Goal: Information Seeking & Learning: Compare options

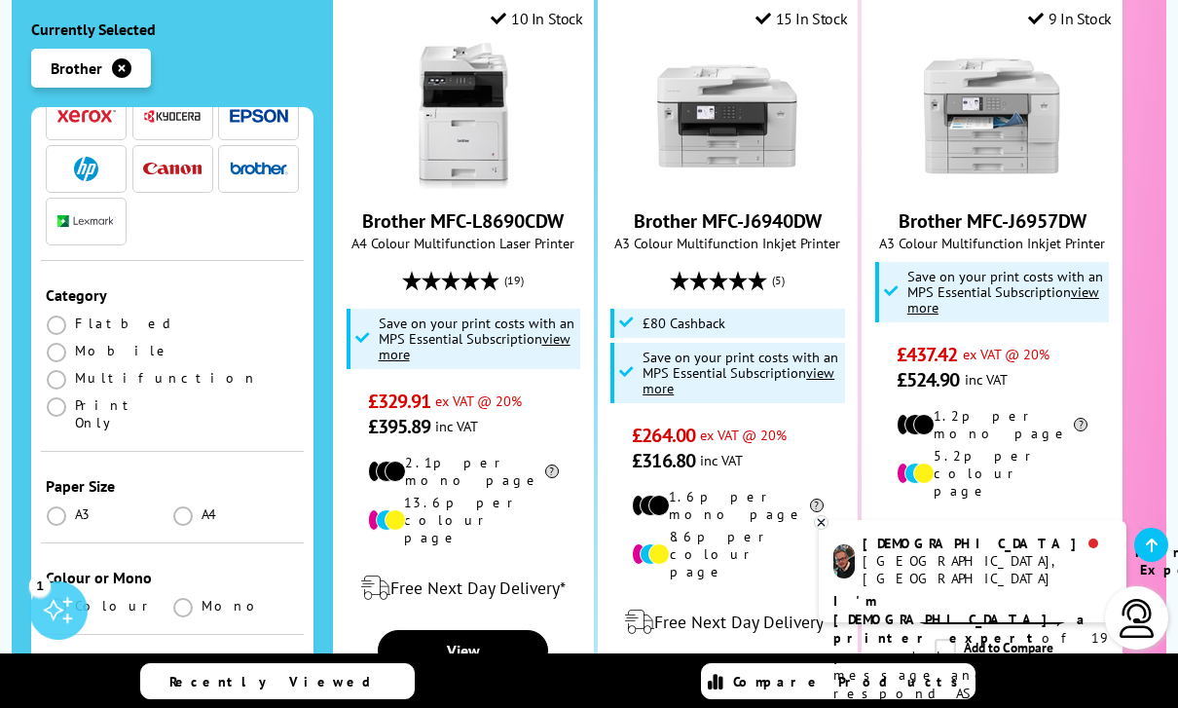
scroll to position [173, 0]
click at [181, 506] on span at bounding box center [182, 515] width 19 height 19
click at [201, 508] on input "radio" at bounding box center [201, 508] width 0 height 0
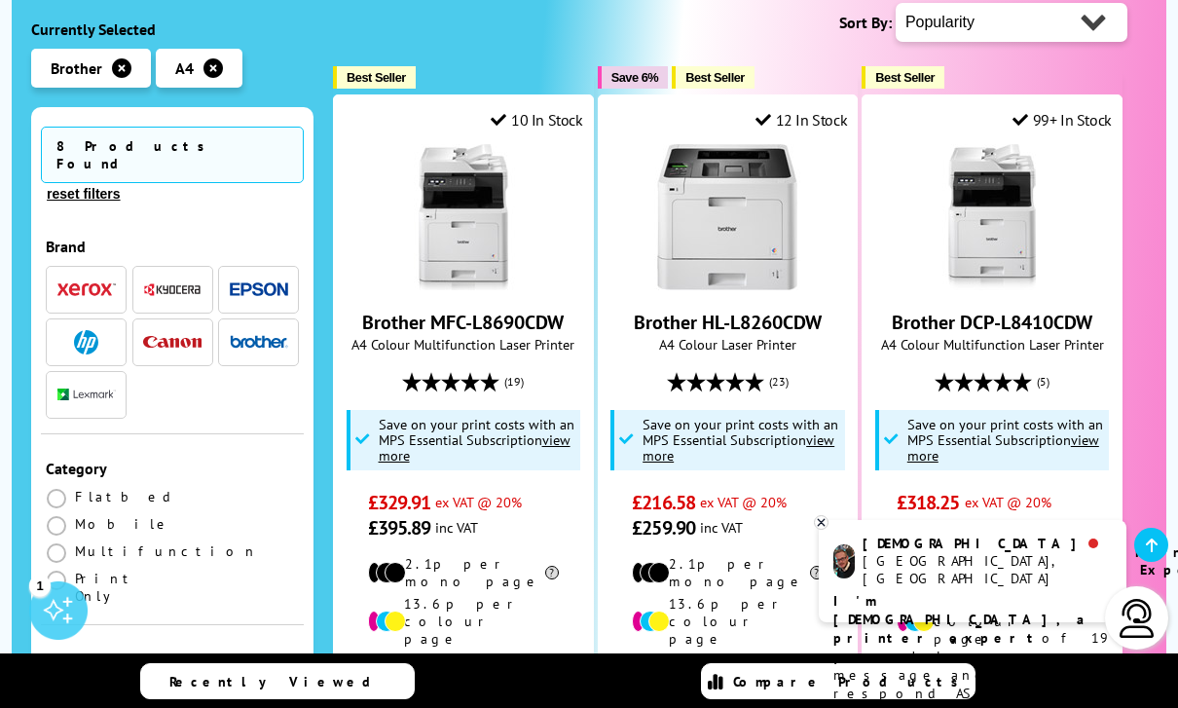
scroll to position [616, 0]
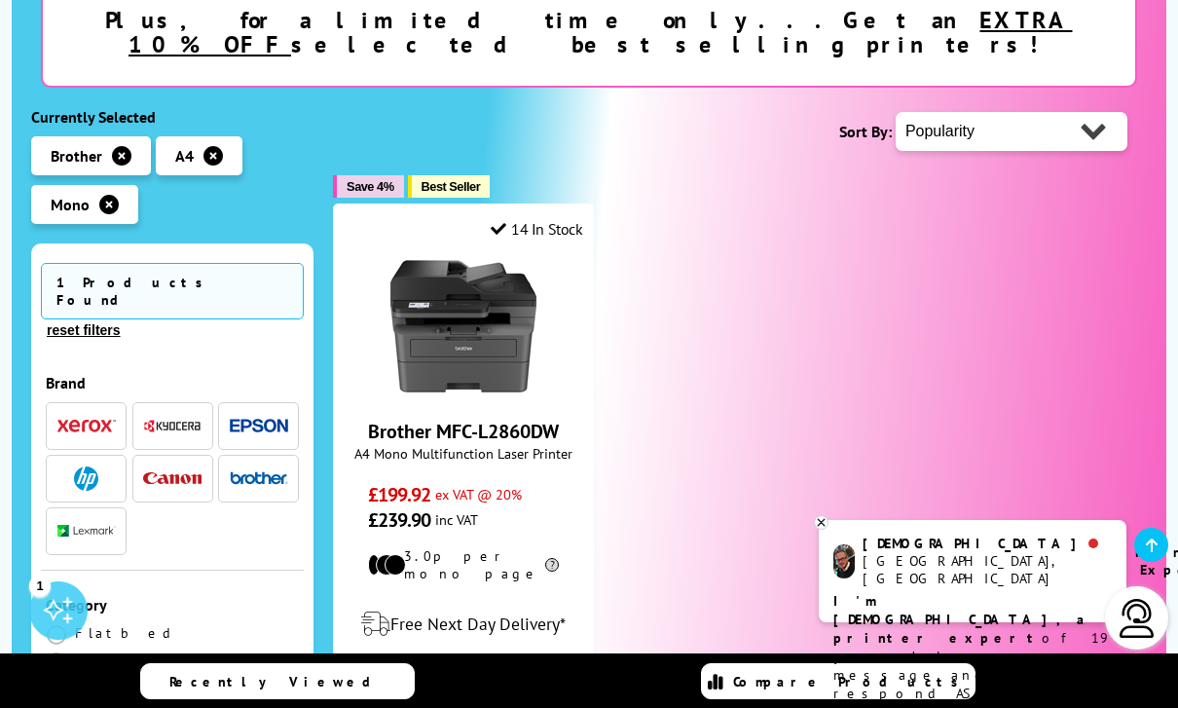
scroll to position [402, 0]
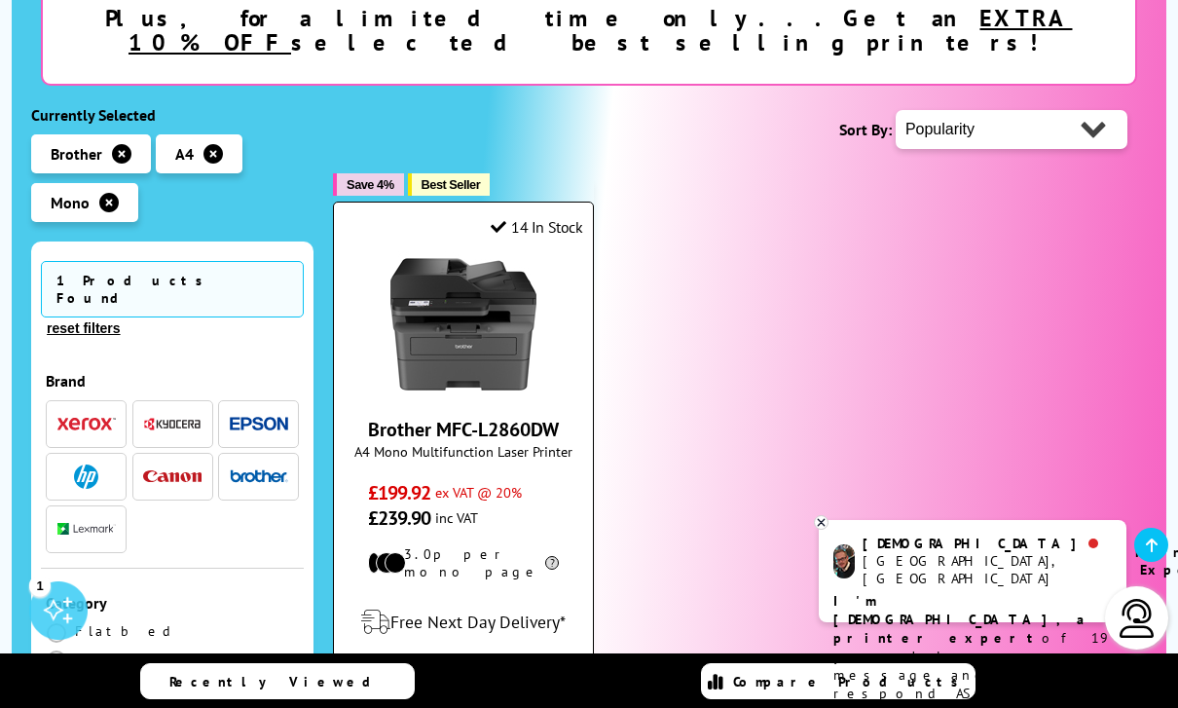
click at [488, 333] on img at bounding box center [463, 324] width 146 height 146
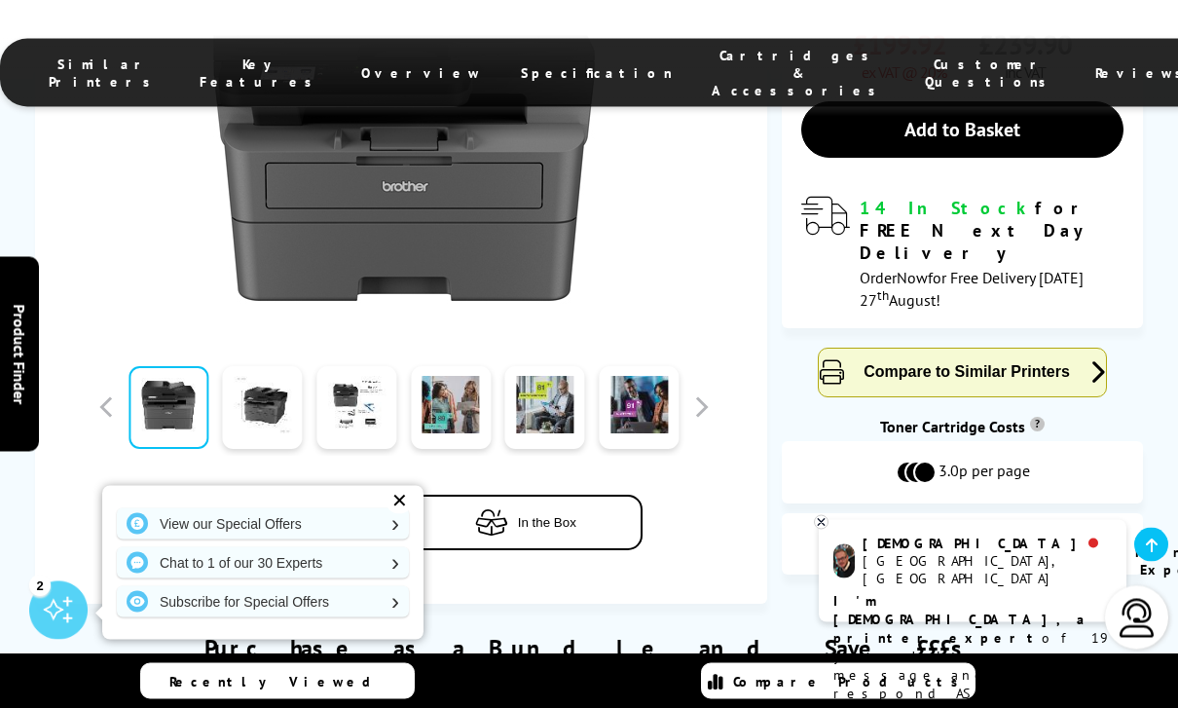
scroll to position [686, 0]
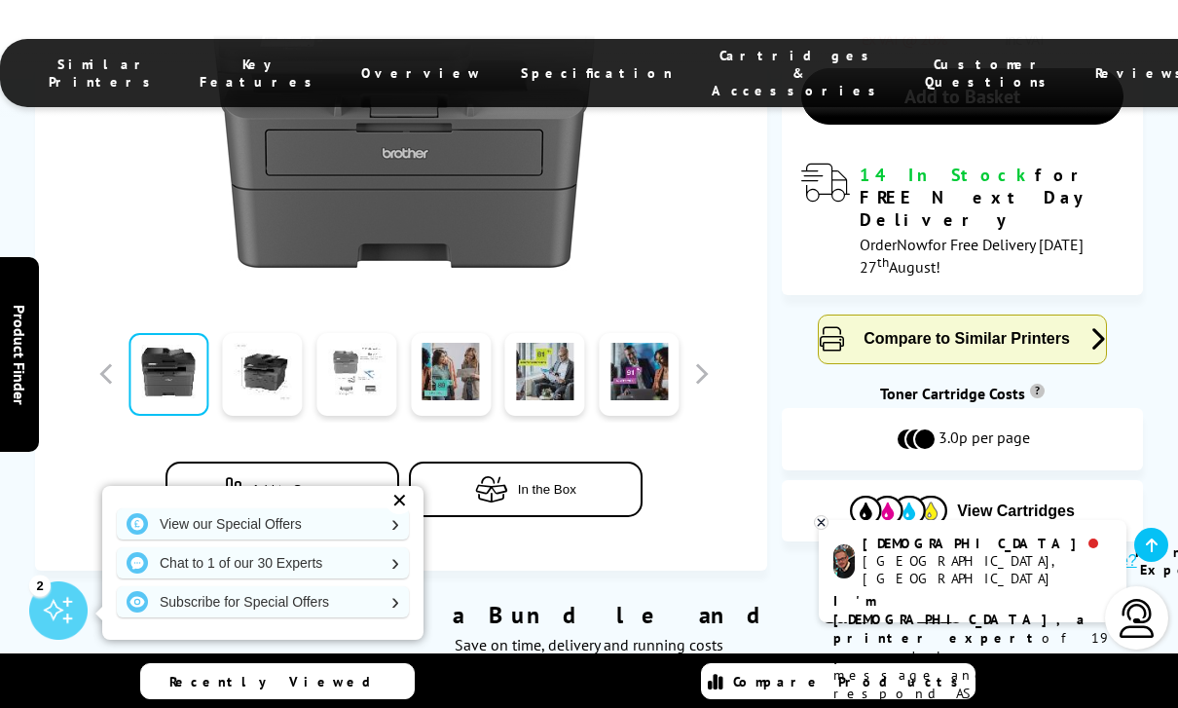
click at [351, 333] on link at bounding box center [356, 374] width 80 height 83
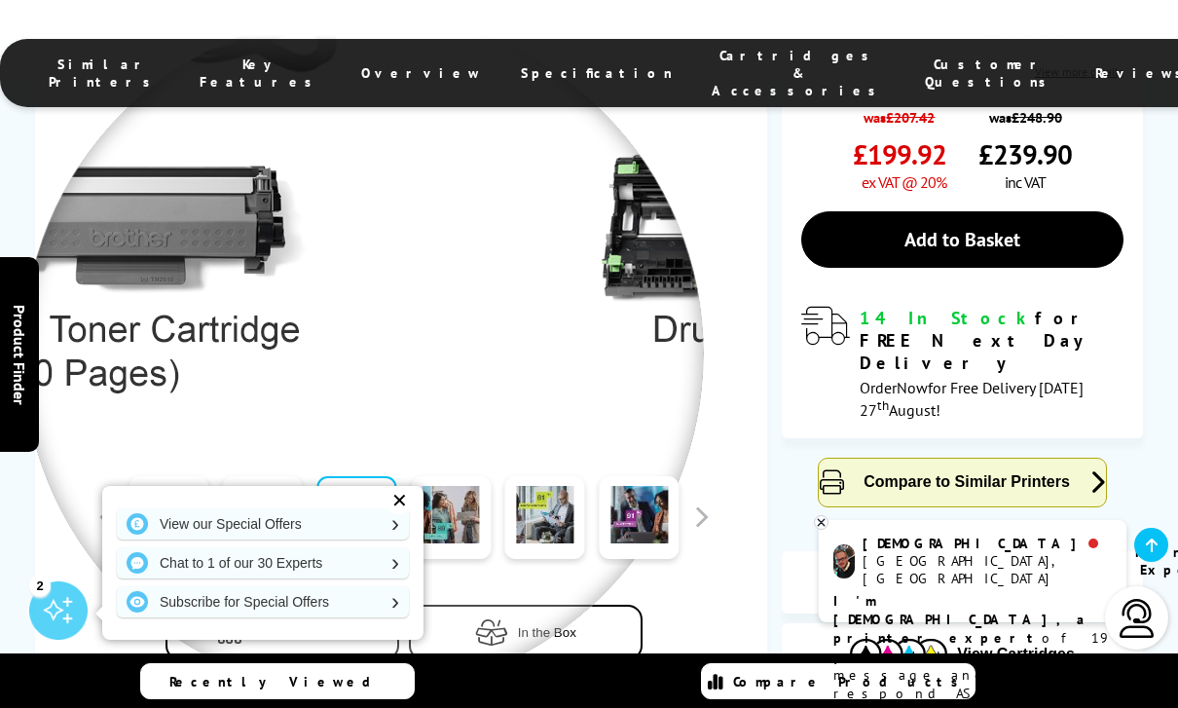
scroll to position [548, 0]
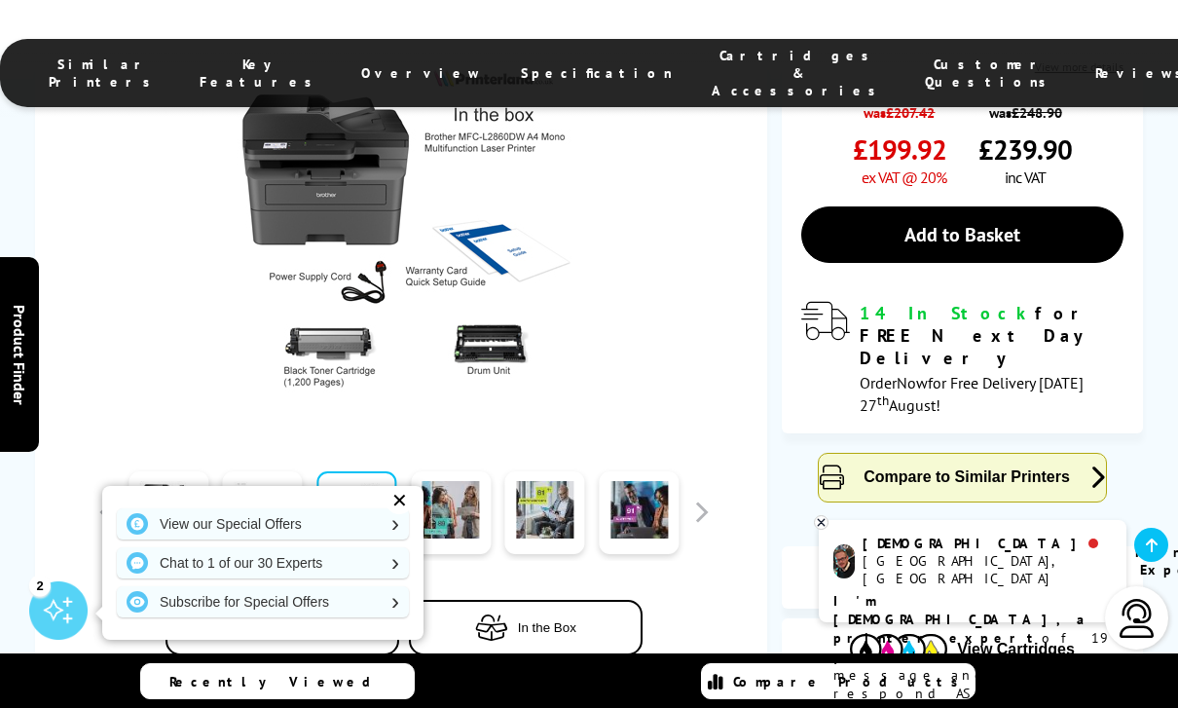
click at [272, 471] on link at bounding box center [263, 512] width 80 height 83
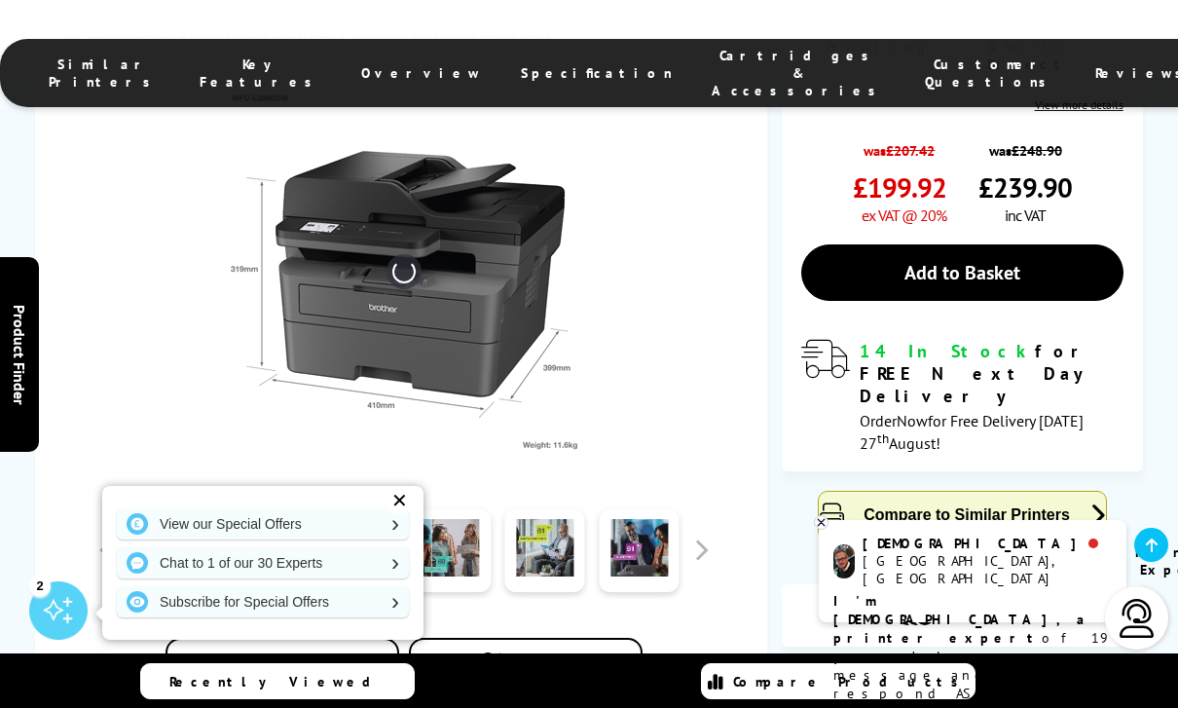
scroll to position [506, 0]
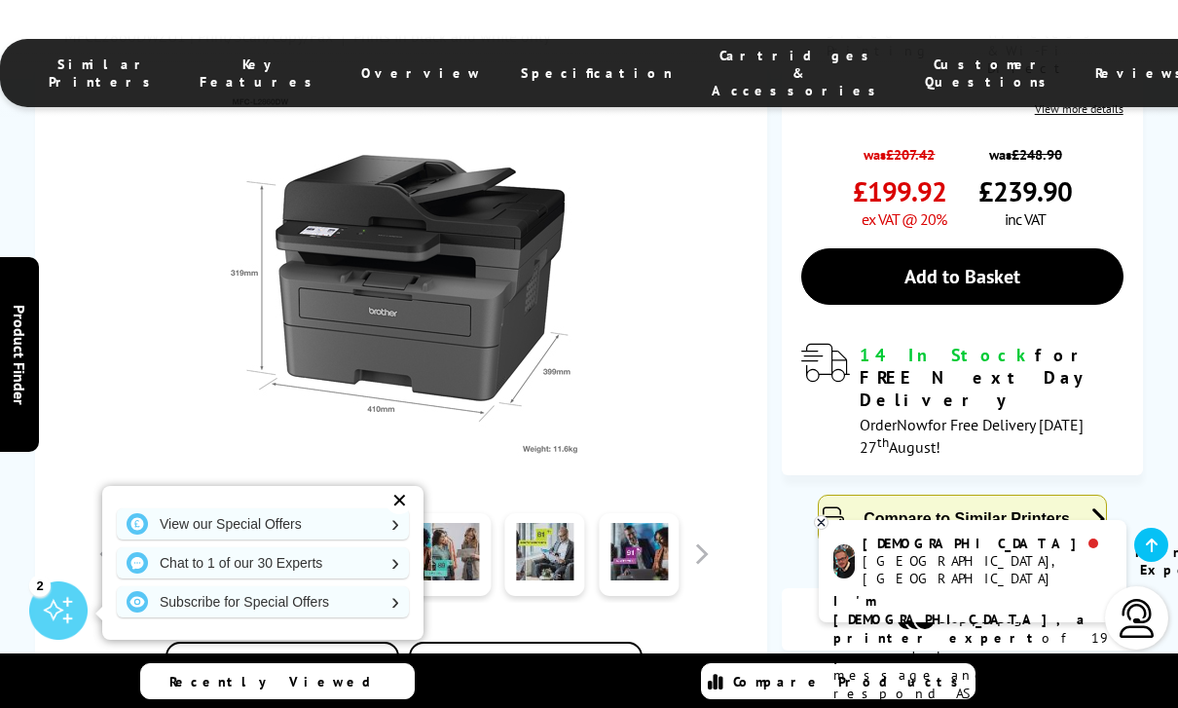
click at [956, 510] on span "Compare to Similar Printers" at bounding box center [966, 518] width 206 height 17
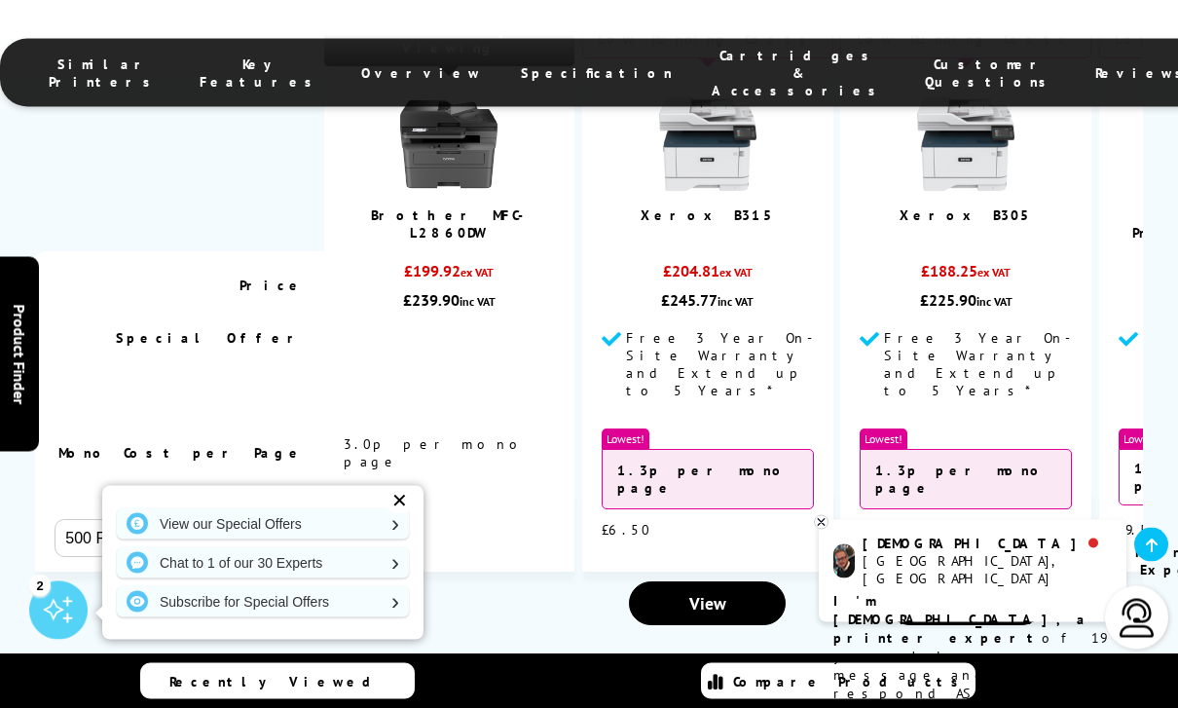
scroll to position [1696, 0]
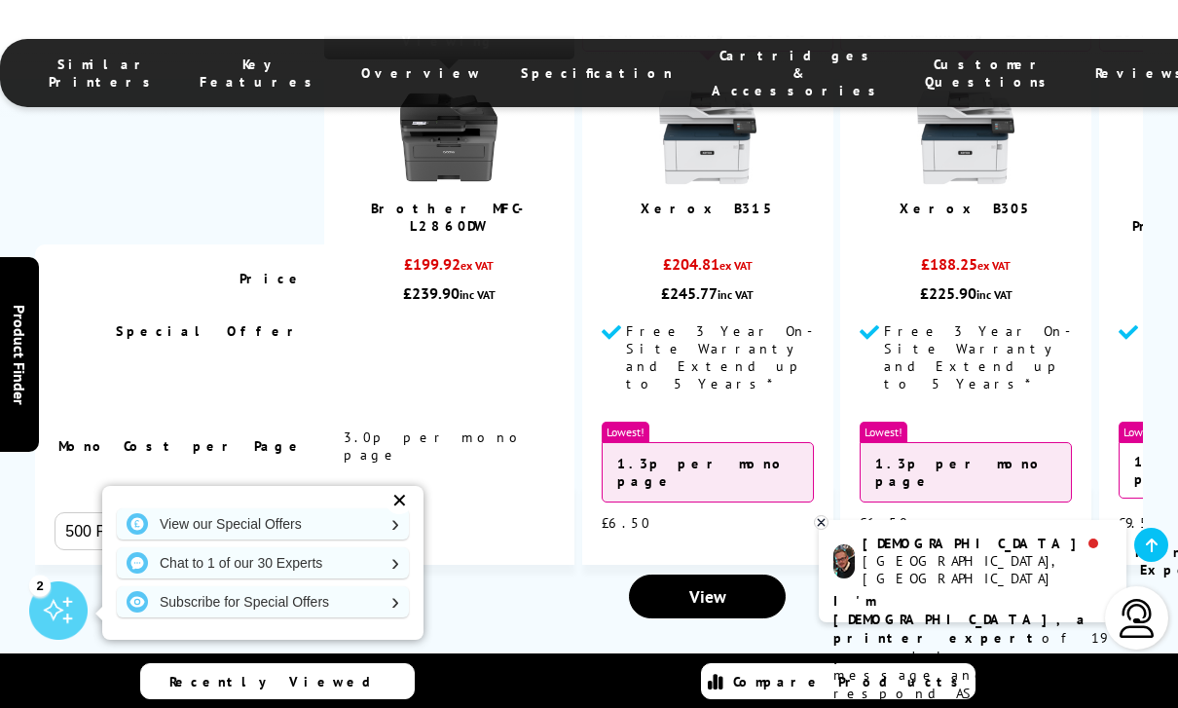
select select "1000"
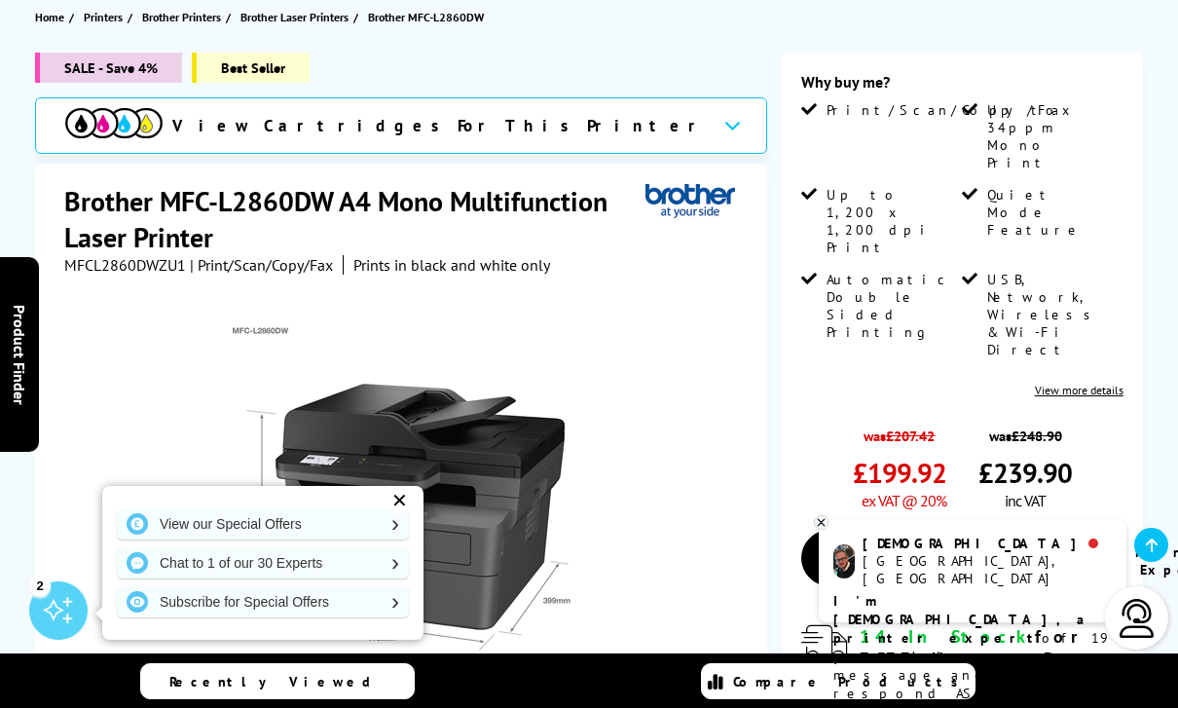
scroll to position [172, 0]
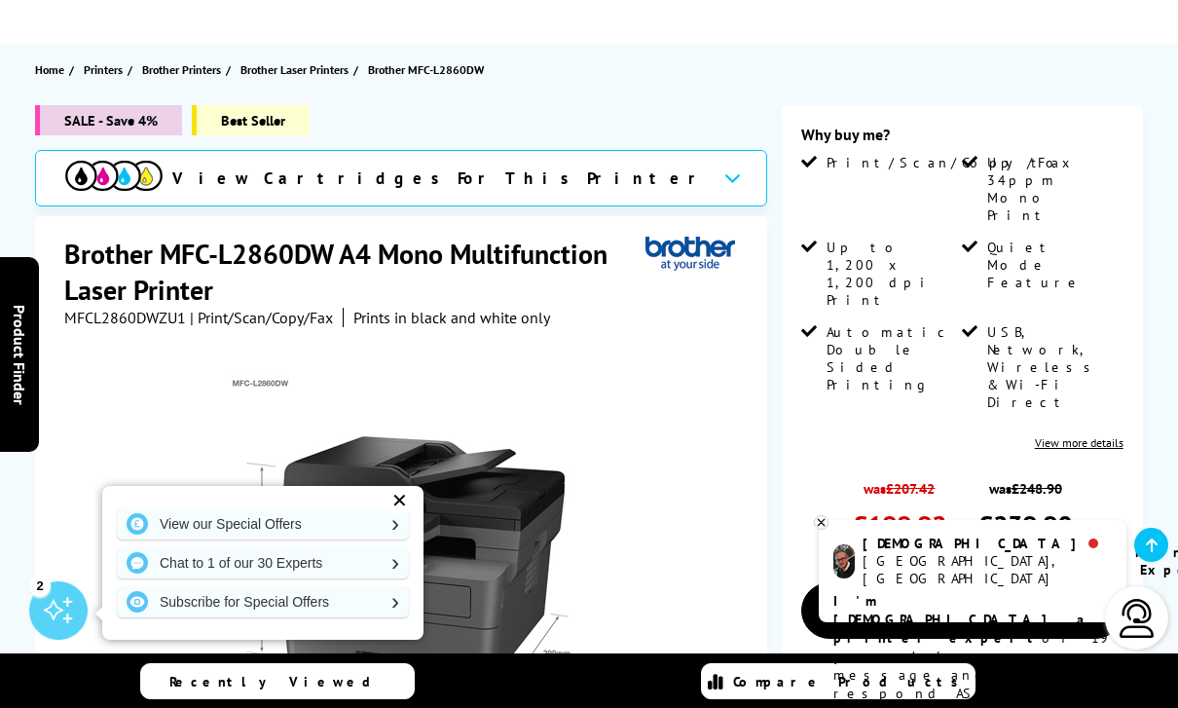
click at [370, 188] on span "View Cartridges For This Printer" at bounding box center [439, 177] width 535 height 21
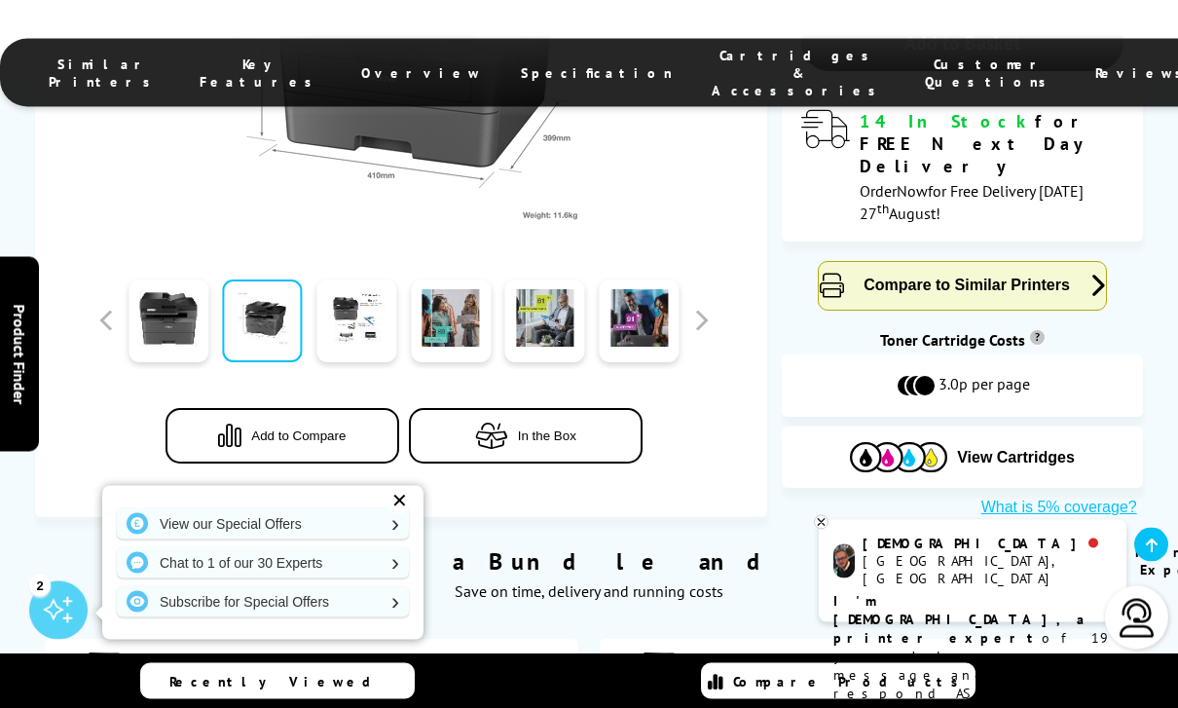
scroll to position [0, 0]
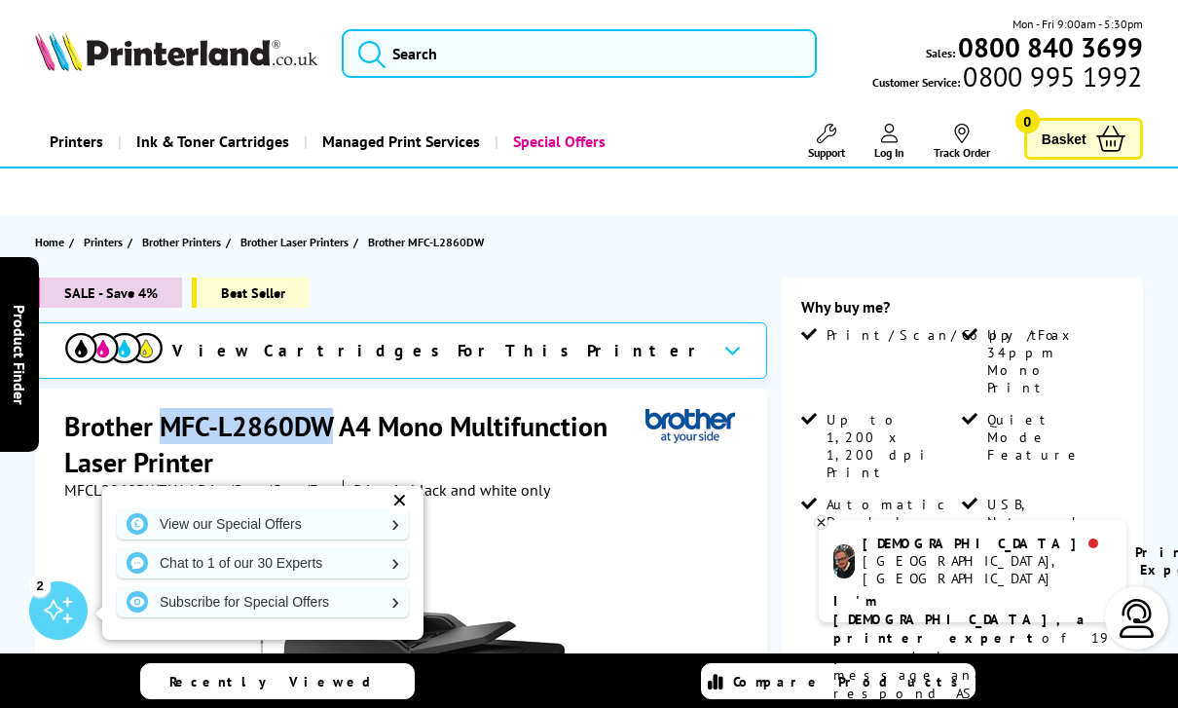
drag, startPoint x: 158, startPoint y: 409, endPoint x: 337, endPoint y: 416, distance: 179.2
click at [337, 416] on h1 "Brother MFC-L2860DW A4 Mono Multifunction Laser Printer" at bounding box center [354, 444] width 581 height 72
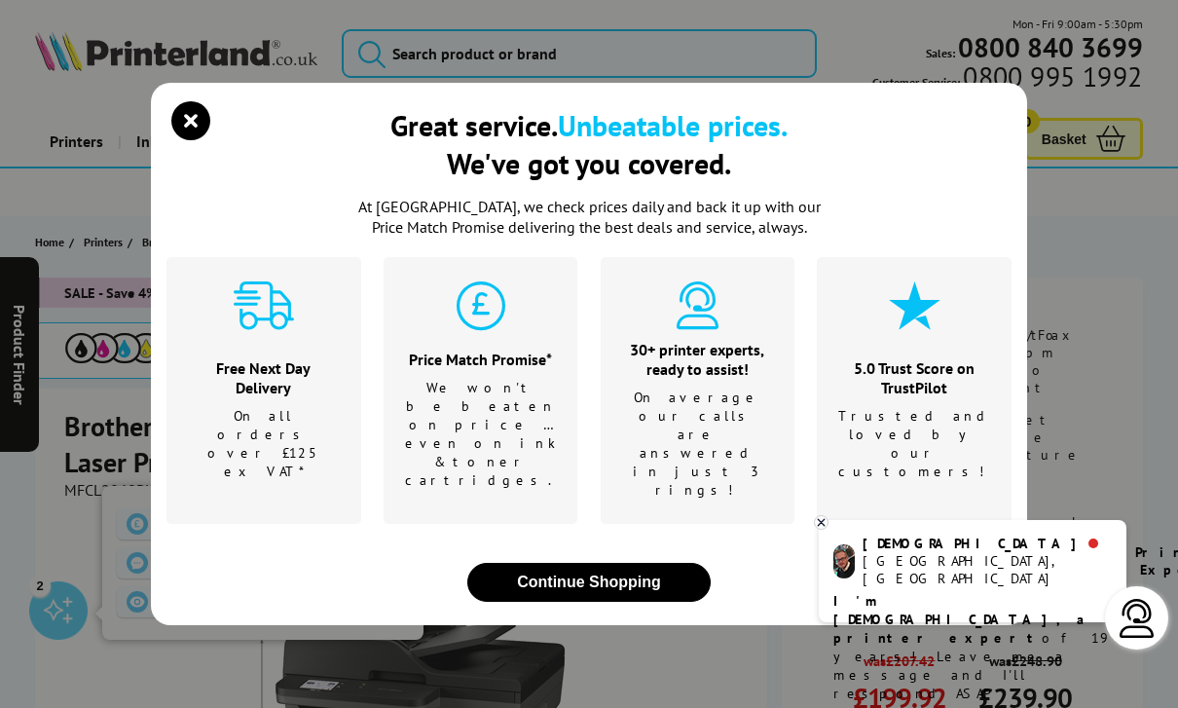
copy h1 "MFC-L2860DW"
click at [200, 140] on icon "close modal" at bounding box center [190, 120] width 39 height 39
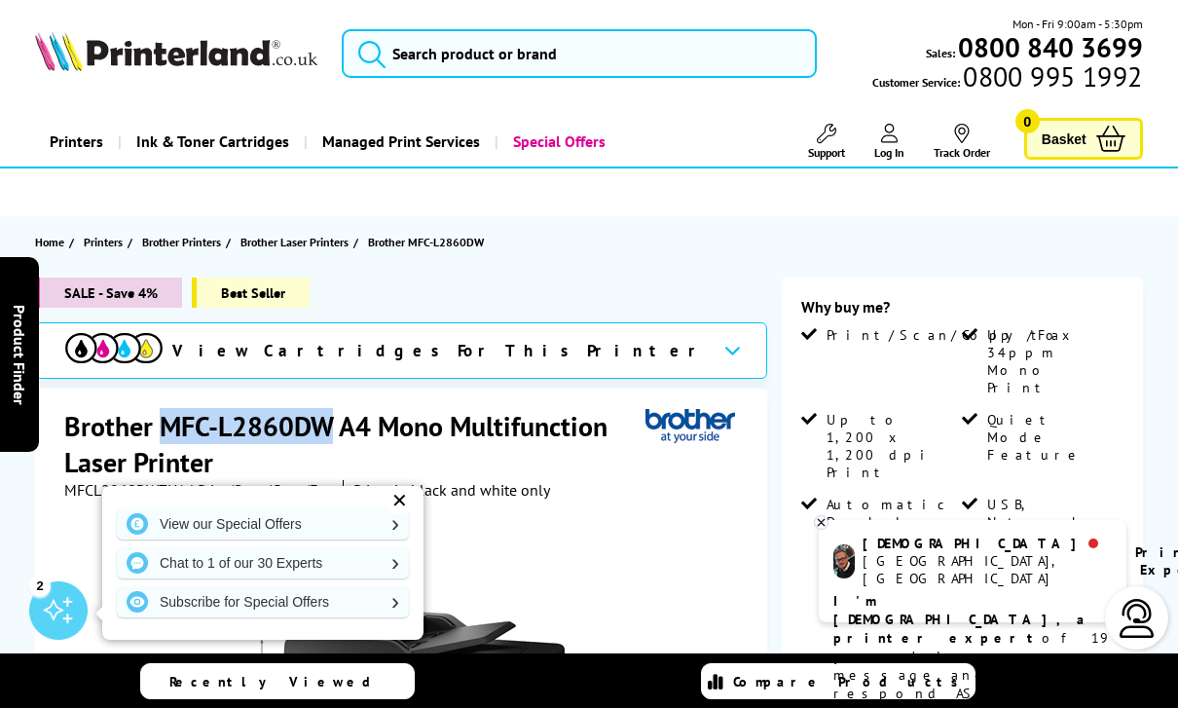
drag, startPoint x: 165, startPoint y: 430, endPoint x: 323, endPoint y: 423, distance: 157.8
click at [323, 423] on h1 "Brother MFC-L2860DW A4 Mono Multifunction Laser Printer" at bounding box center [354, 444] width 581 height 72
drag, startPoint x: 163, startPoint y: 429, endPoint x: 334, endPoint y: 426, distance: 171.3
click at [334, 426] on h1 "Brother MFC-L2860DW A4 Mono Multifunction Laser Printer" at bounding box center [354, 444] width 581 height 72
copy h1 "MFC-L2860DW"
